Goal: Task Accomplishment & Management: Manage account settings

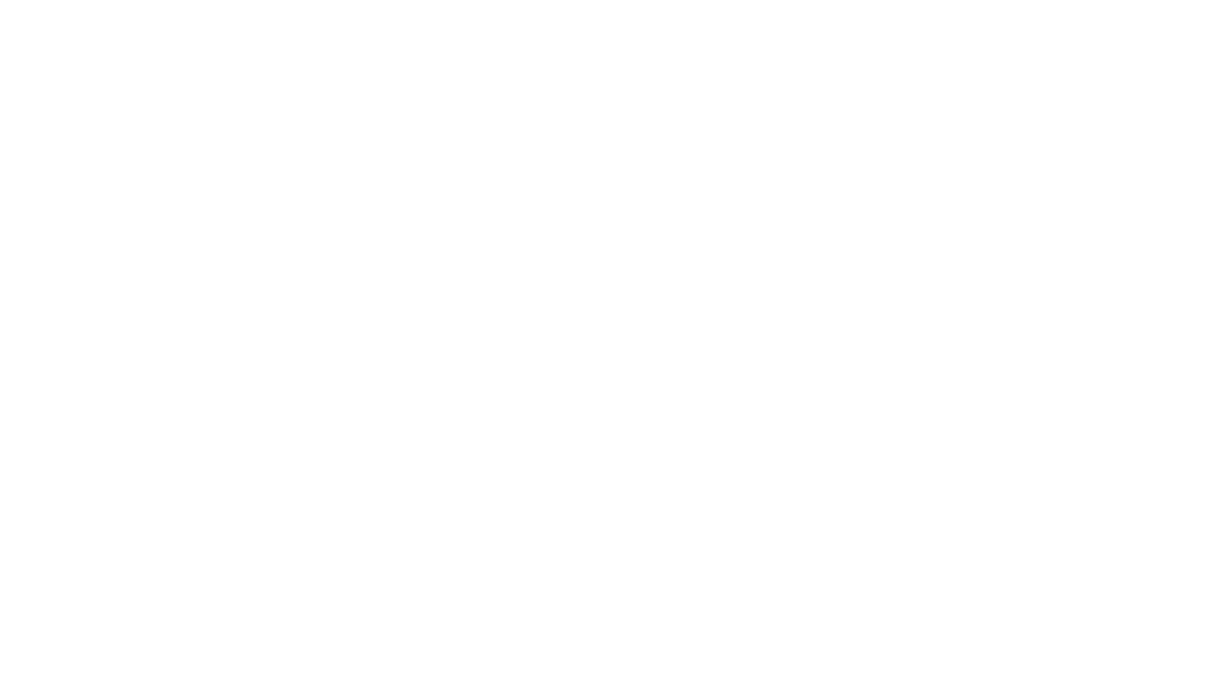
select select "*"
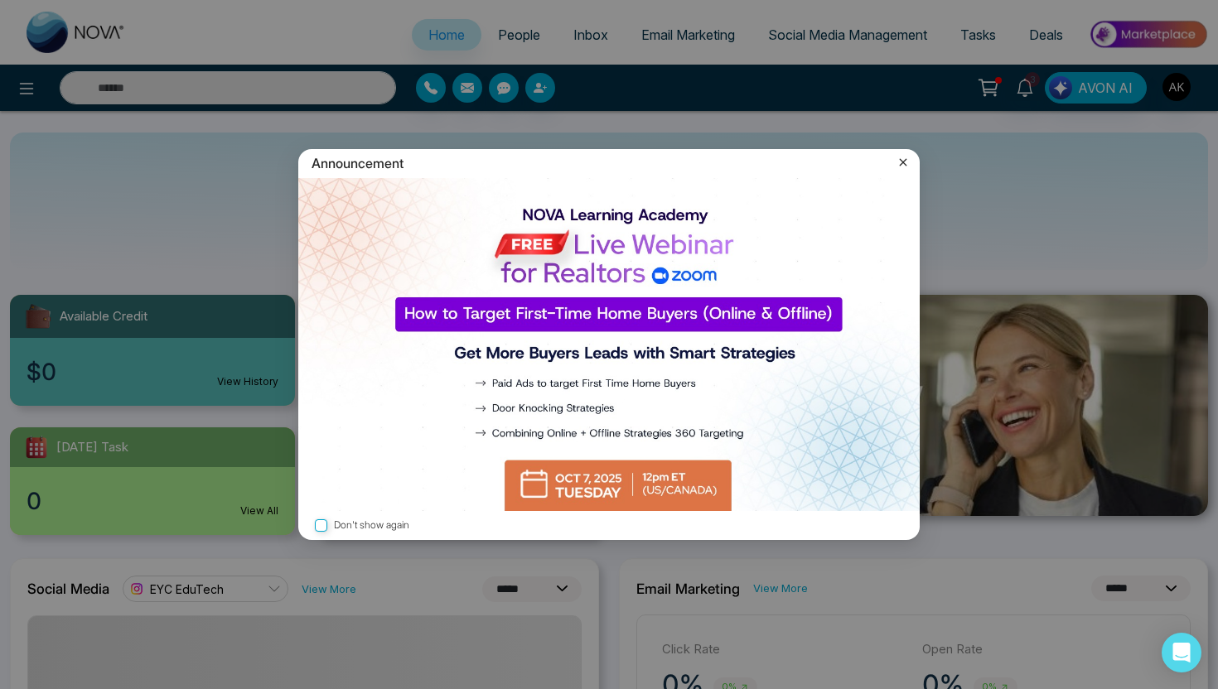
click at [906, 160] on icon at bounding box center [903, 162] width 17 height 17
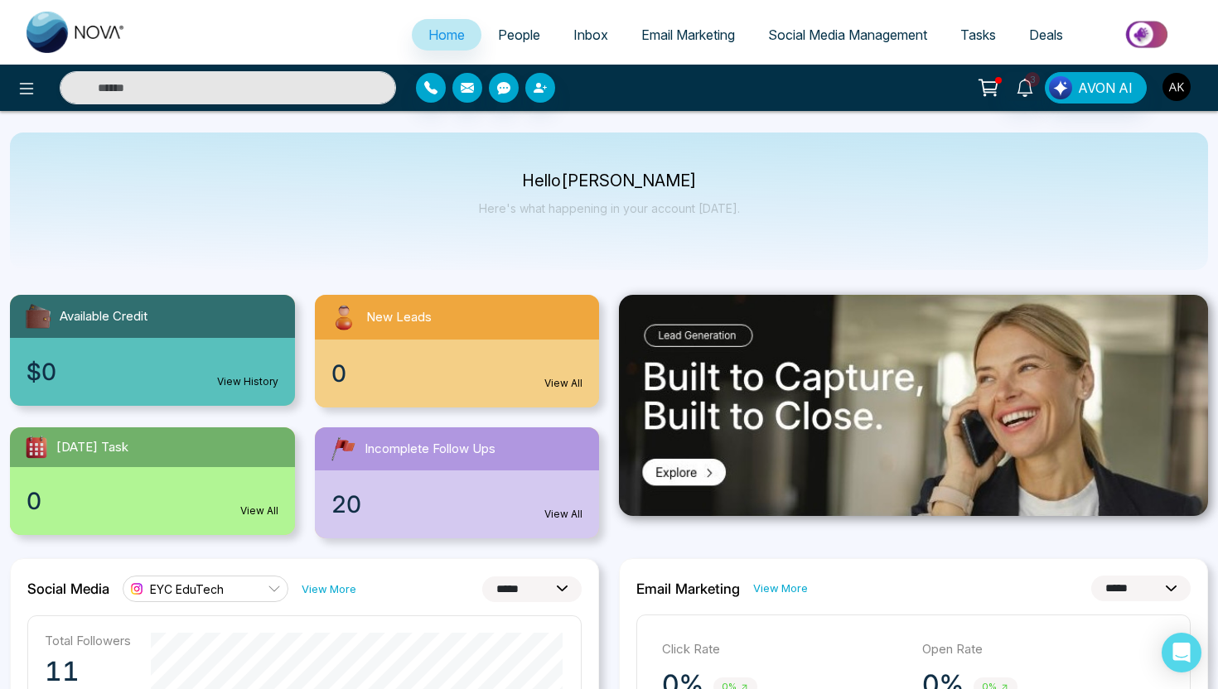
click at [1176, 93] on img "button" at bounding box center [1177, 87] width 28 height 28
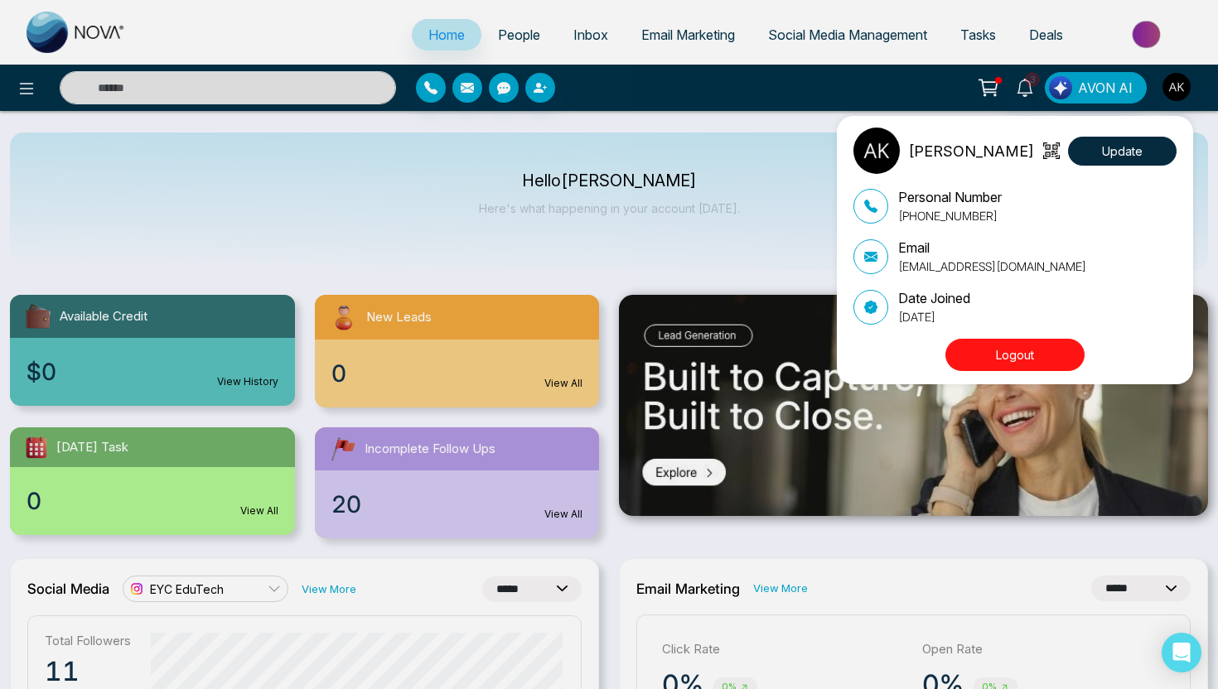
click at [996, 359] on button "Logout" at bounding box center [1015, 355] width 139 height 32
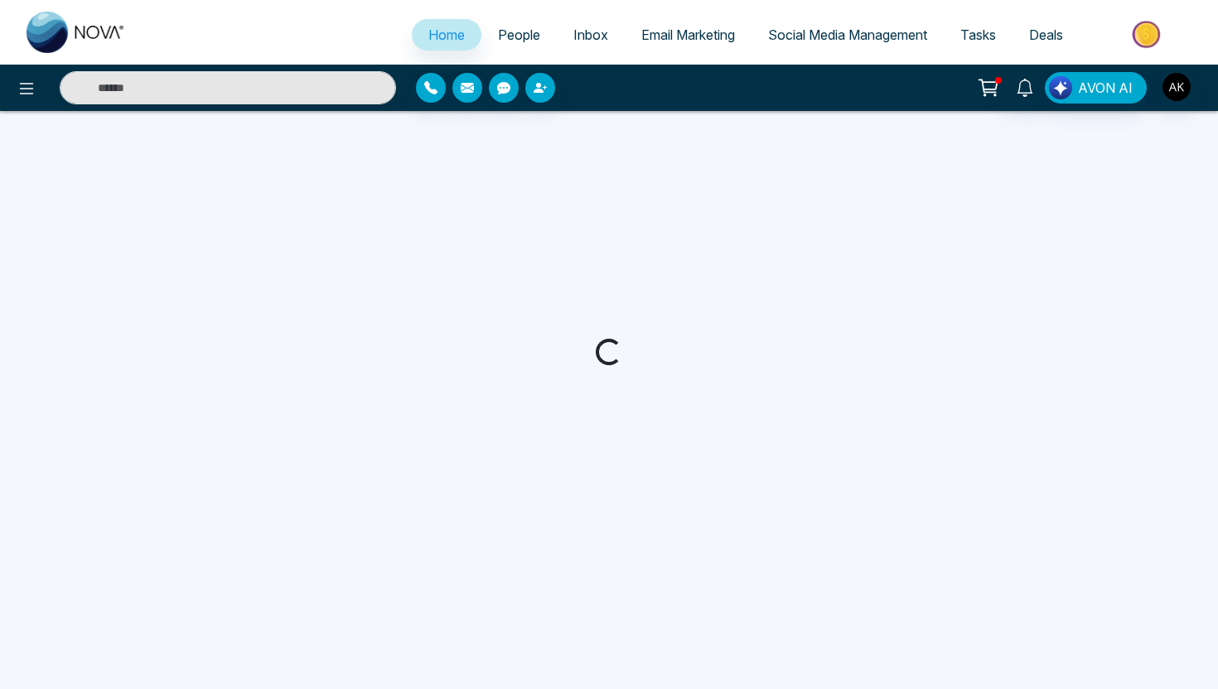
select select "*"
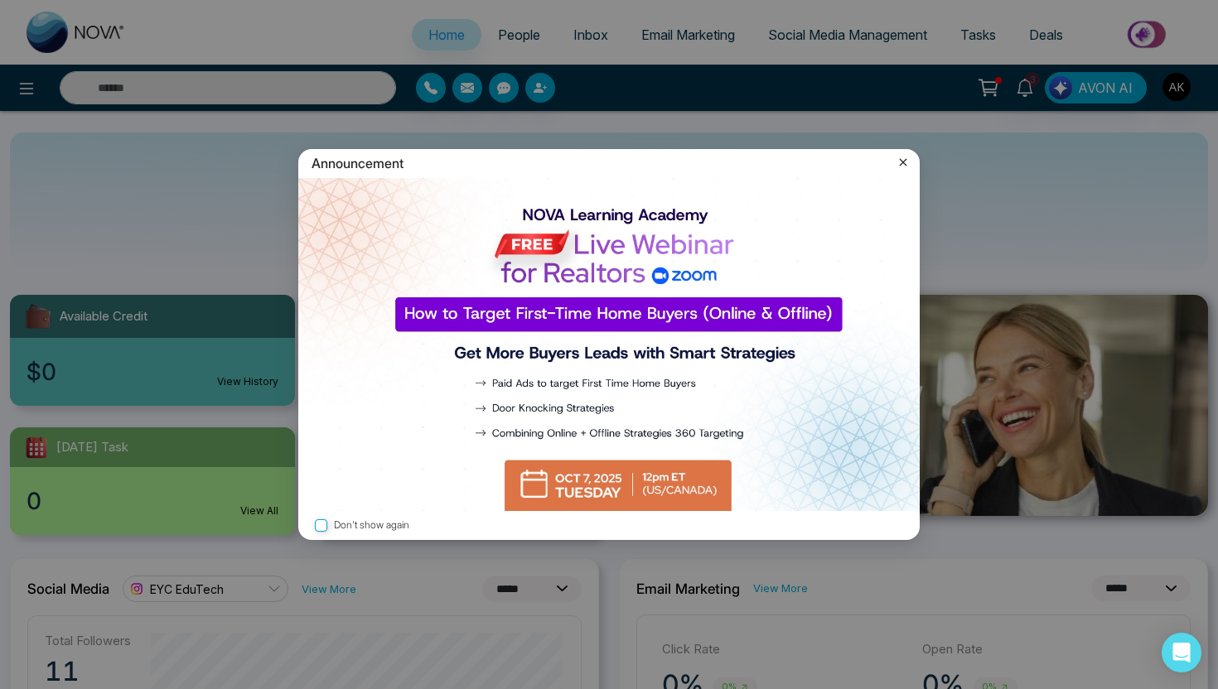
click at [916, 159] on div "Announcement" at bounding box center [609, 163] width 622 height 29
click at [898, 162] on icon at bounding box center [903, 162] width 17 height 17
